Goal: Task Accomplishment & Management: Use online tool/utility

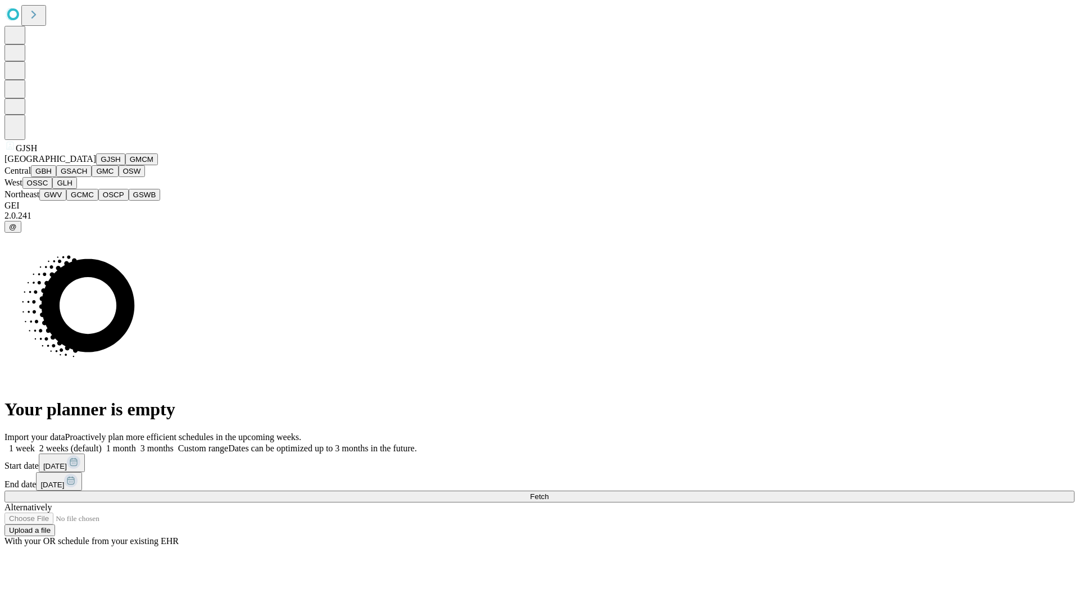
click at [96, 165] on button "GJSH" at bounding box center [110, 159] width 29 height 12
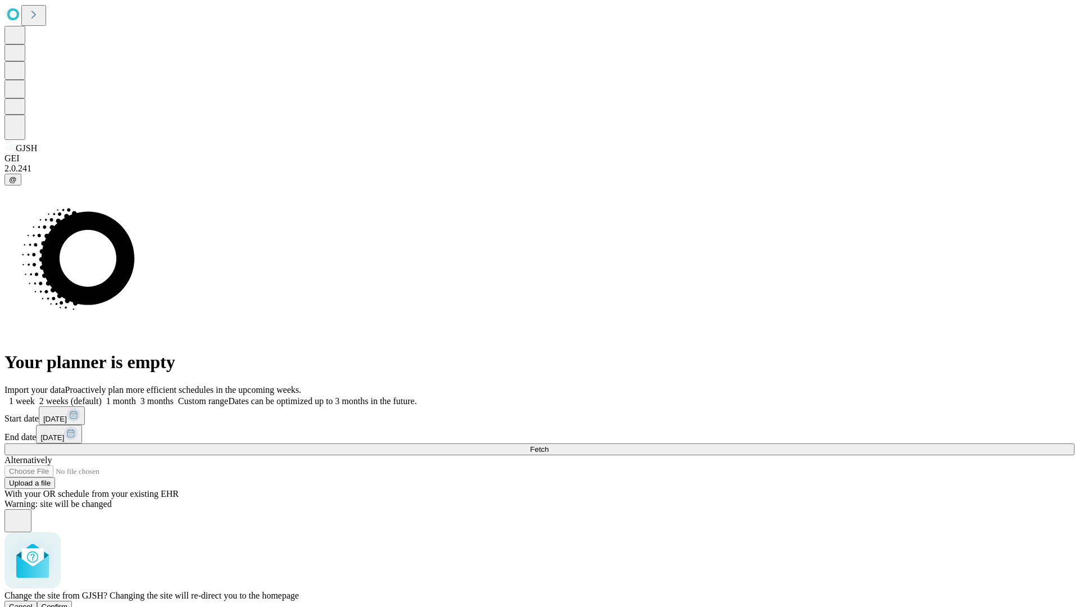
click at [68, 602] on span "Confirm" at bounding box center [55, 606] width 26 height 8
click at [136, 396] on label "1 month" at bounding box center [119, 401] width 34 height 10
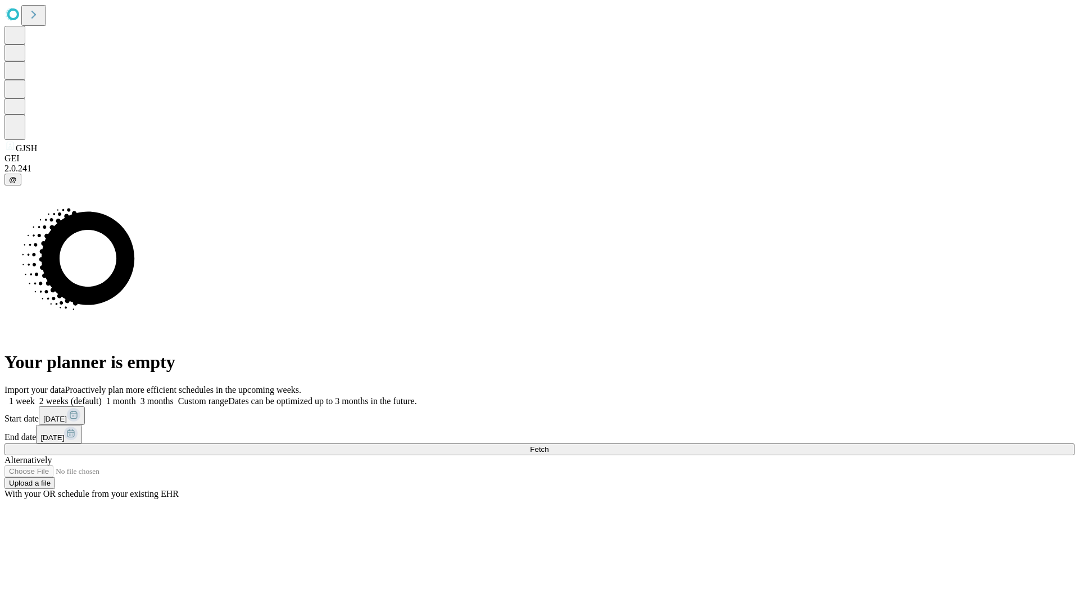
click at [548, 445] on span "Fetch" at bounding box center [539, 449] width 19 height 8
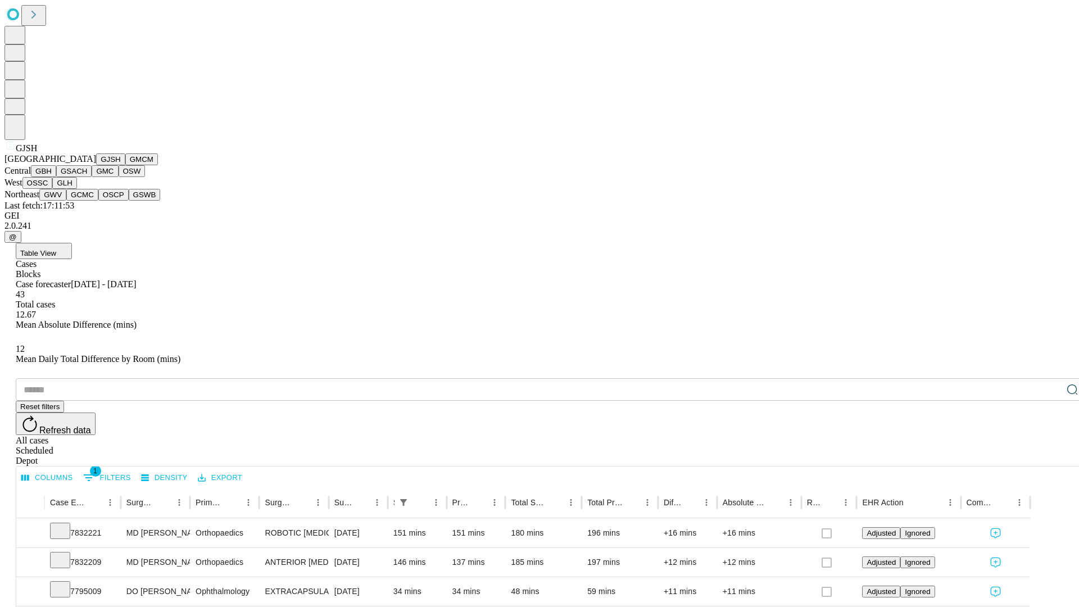
click at [125, 165] on button "GMCM" at bounding box center [141, 159] width 33 height 12
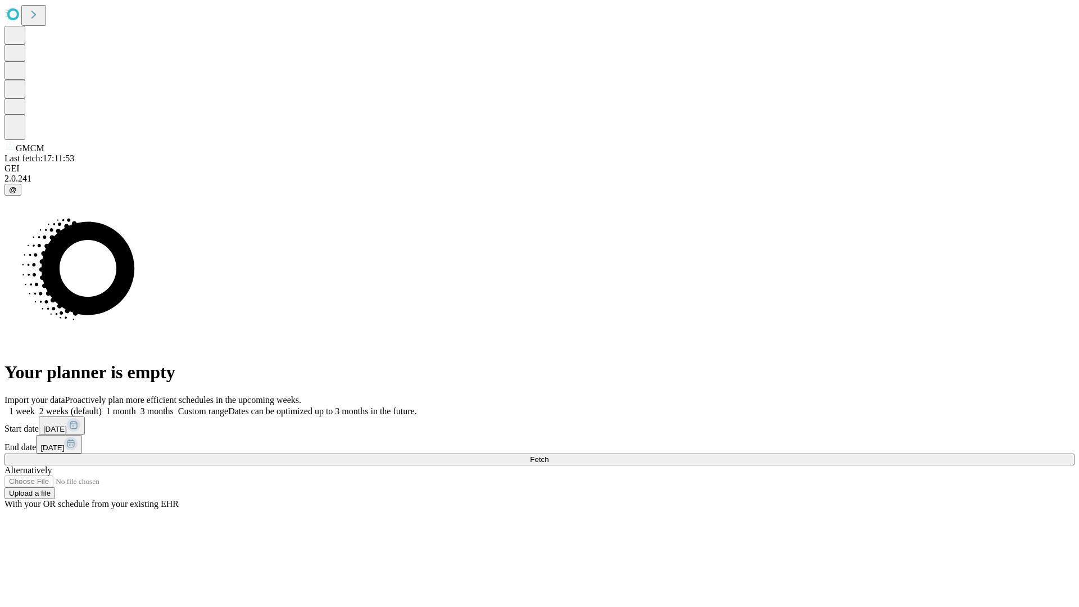
click at [136, 406] on label "1 month" at bounding box center [119, 411] width 34 height 10
click at [548, 455] on span "Fetch" at bounding box center [539, 459] width 19 height 8
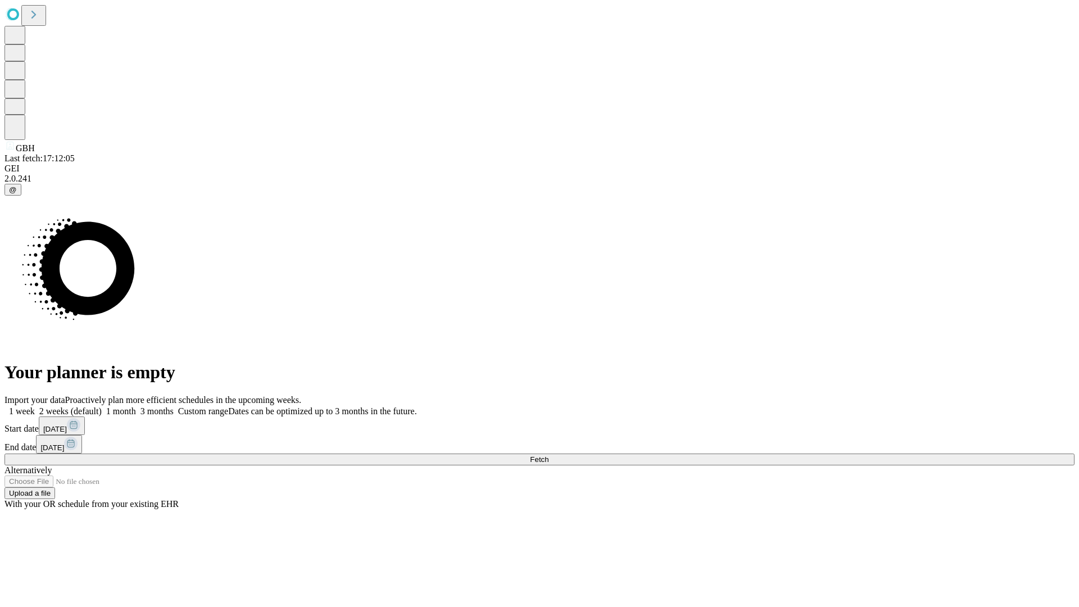
click at [136, 406] on label "1 month" at bounding box center [119, 411] width 34 height 10
click at [548, 455] on span "Fetch" at bounding box center [539, 459] width 19 height 8
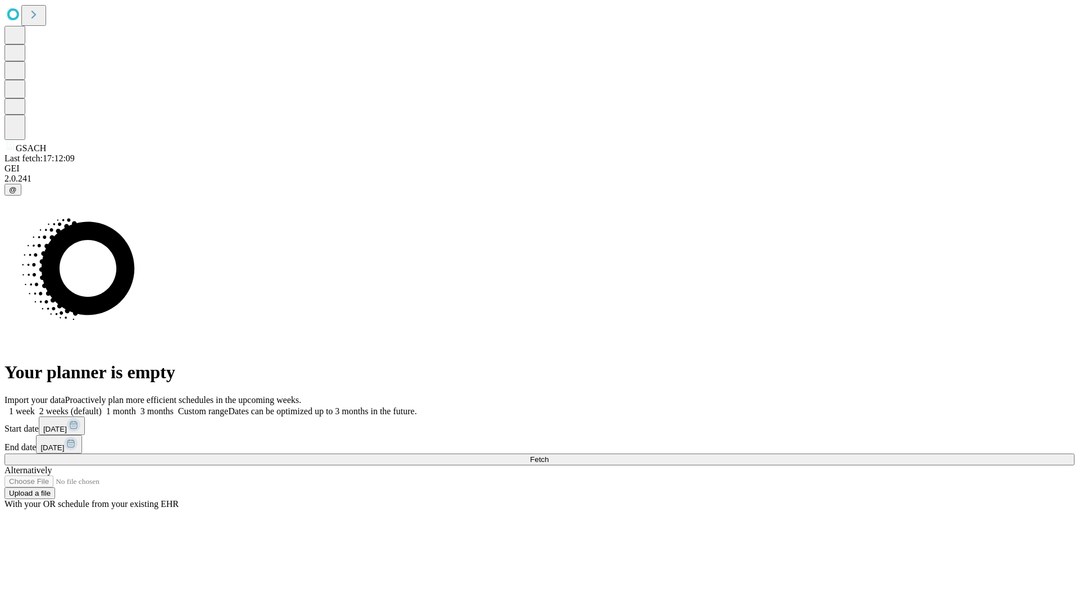
click at [136, 406] on label "1 month" at bounding box center [119, 411] width 34 height 10
click at [548, 455] on span "Fetch" at bounding box center [539, 459] width 19 height 8
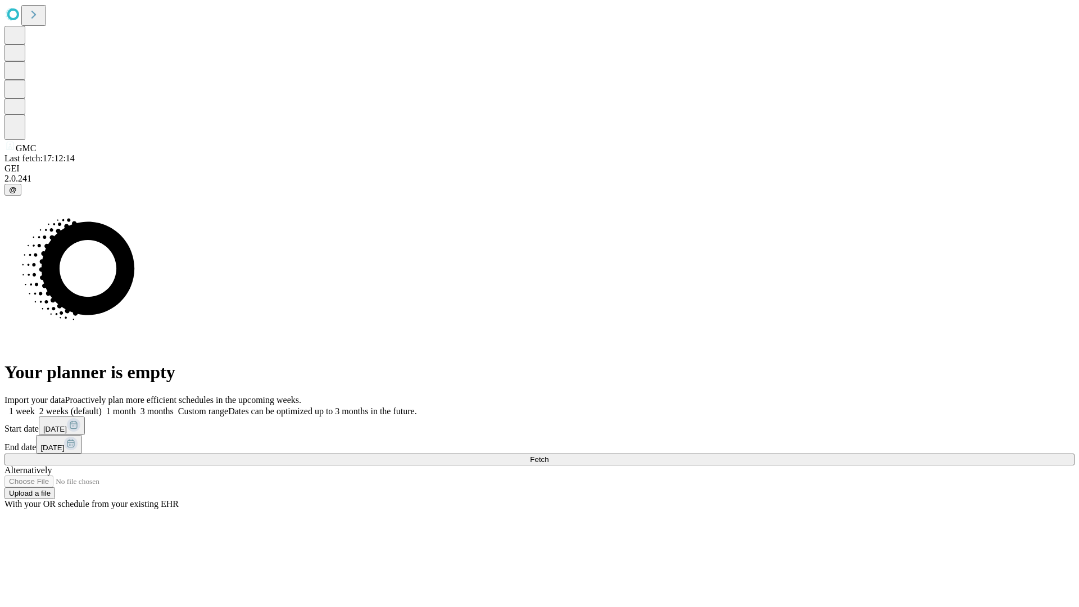
click at [136, 406] on label "1 month" at bounding box center [119, 411] width 34 height 10
click at [548, 455] on span "Fetch" at bounding box center [539, 459] width 19 height 8
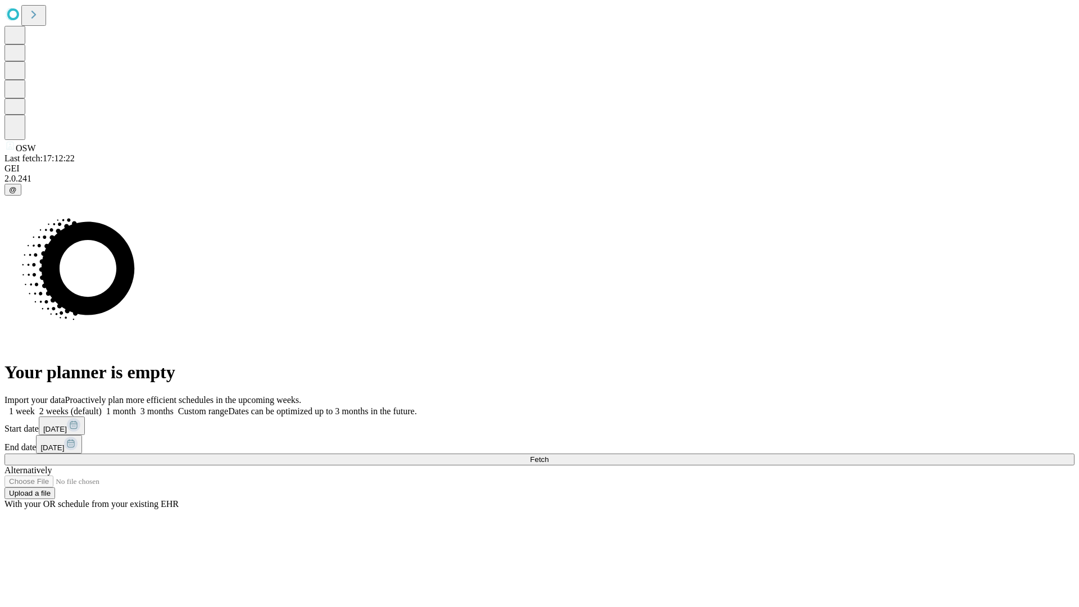
click at [136, 406] on label "1 month" at bounding box center [119, 411] width 34 height 10
click at [548, 455] on span "Fetch" at bounding box center [539, 459] width 19 height 8
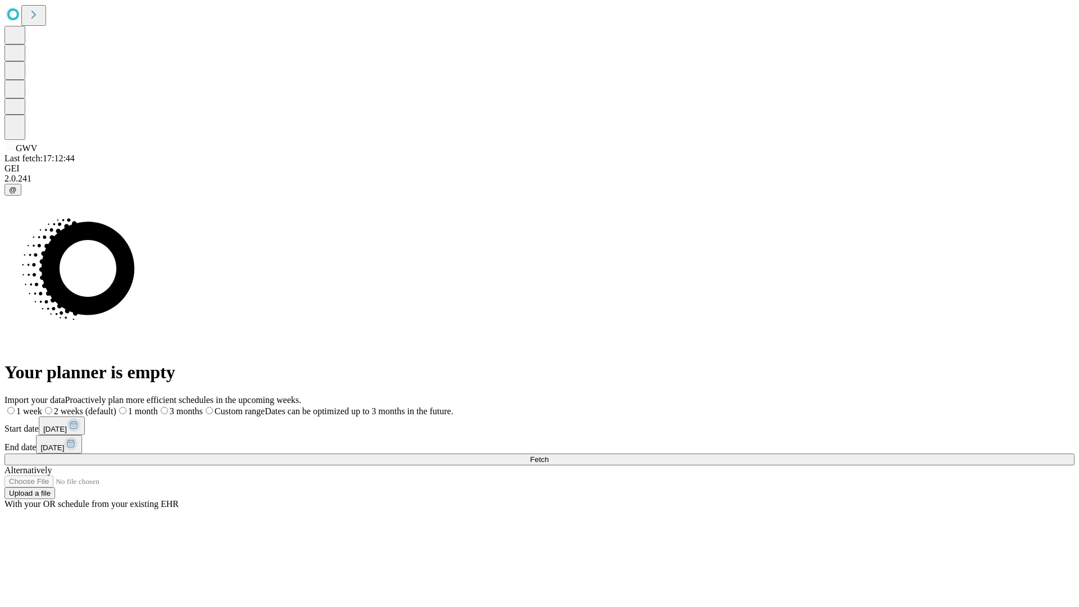
click at [548, 455] on span "Fetch" at bounding box center [539, 459] width 19 height 8
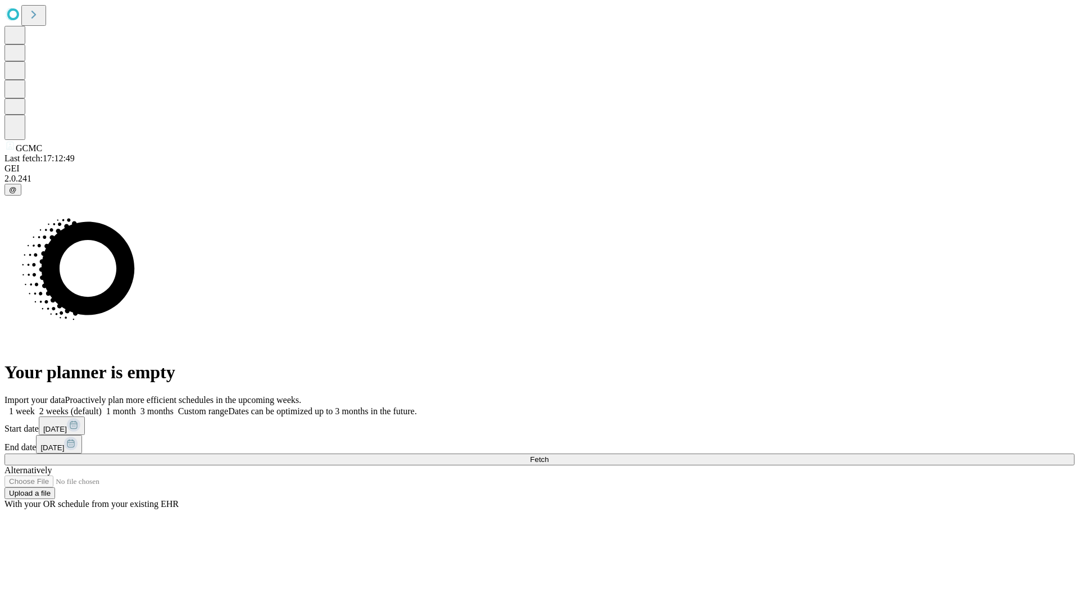
click at [136, 406] on label "1 month" at bounding box center [119, 411] width 34 height 10
click at [548, 455] on span "Fetch" at bounding box center [539, 459] width 19 height 8
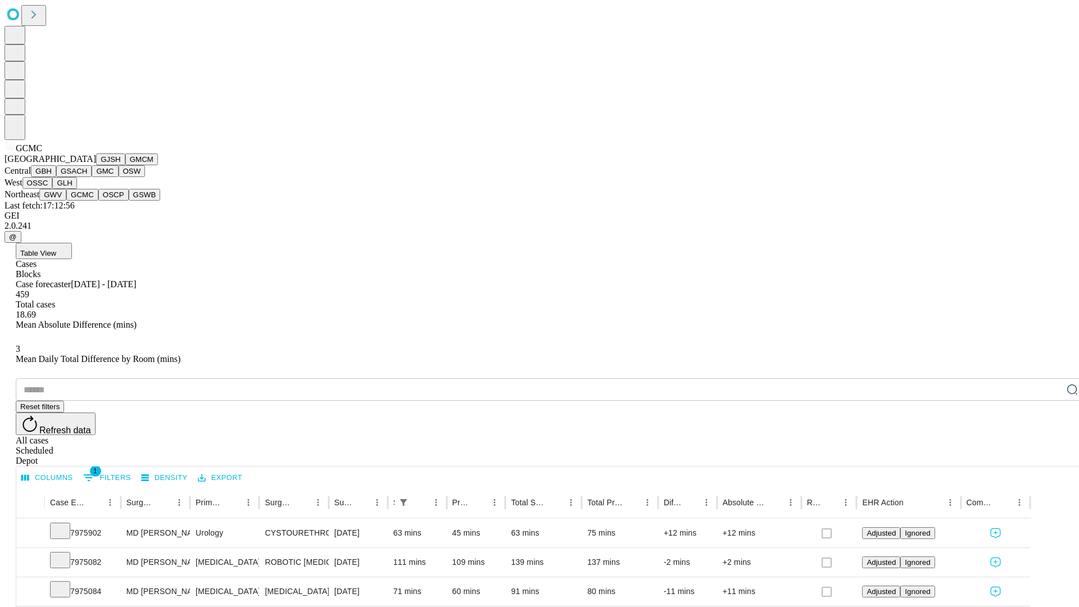
click at [98, 201] on button "OSCP" at bounding box center [113, 195] width 30 height 12
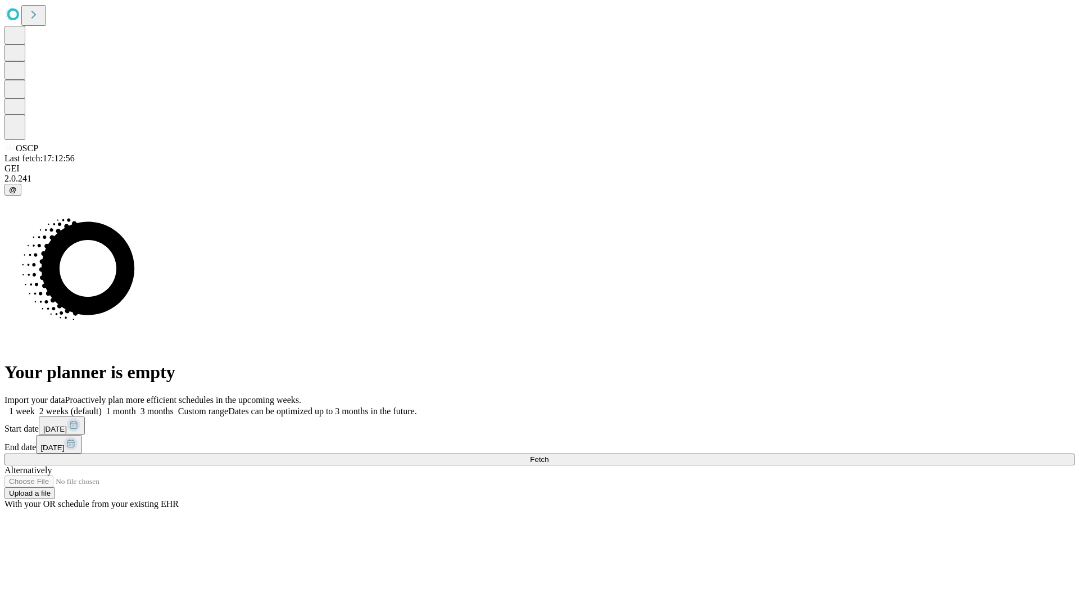
click at [136, 406] on label "1 month" at bounding box center [119, 411] width 34 height 10
click at [548, 455] on span "Fetch" at bounding box center [539, 459] width 19 height 8
